Goal: Task Accomplishment & Management: Use online tool/utility

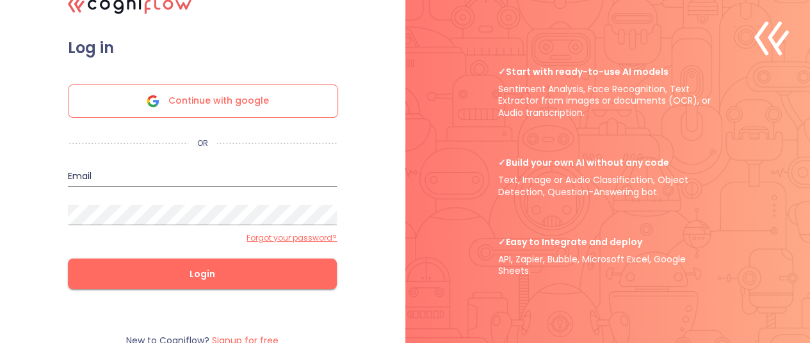
click at [177, 107] on span "Continue with google" at bounding box center [218, 101] width 101 height 32
